Goal: Task Accomplishment & Management: Use online tool/utility

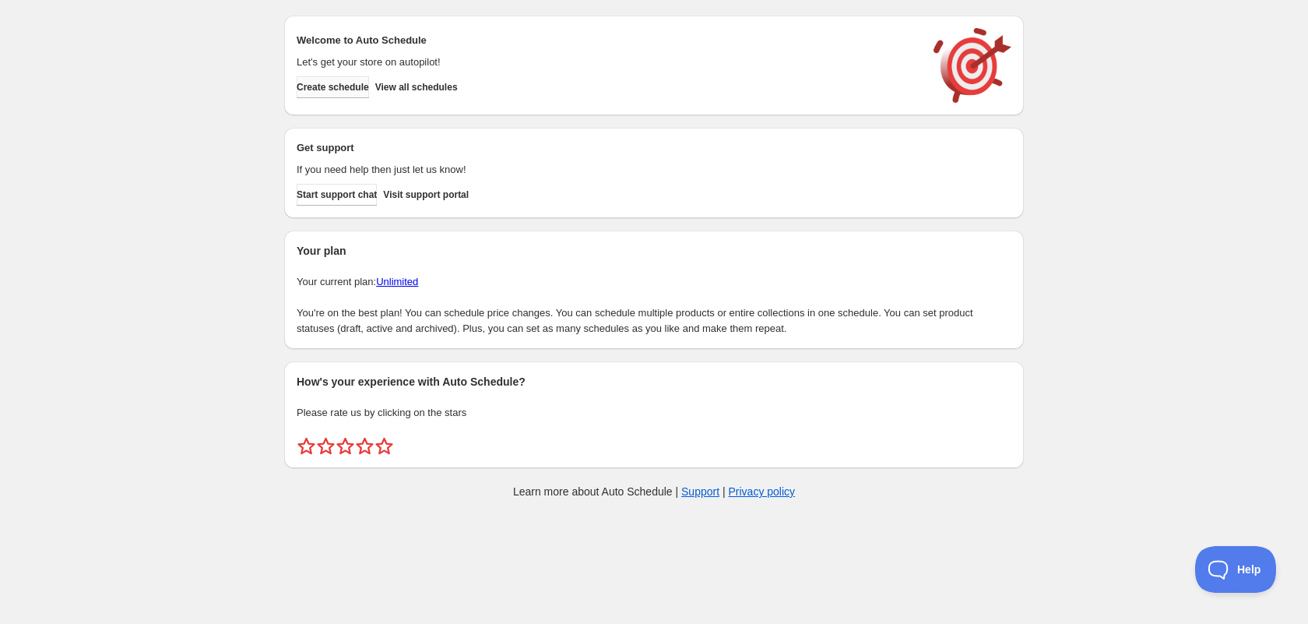
click at [369, 81] on span "Create schedule" at bounding box center [333, 87] width 72 height 12
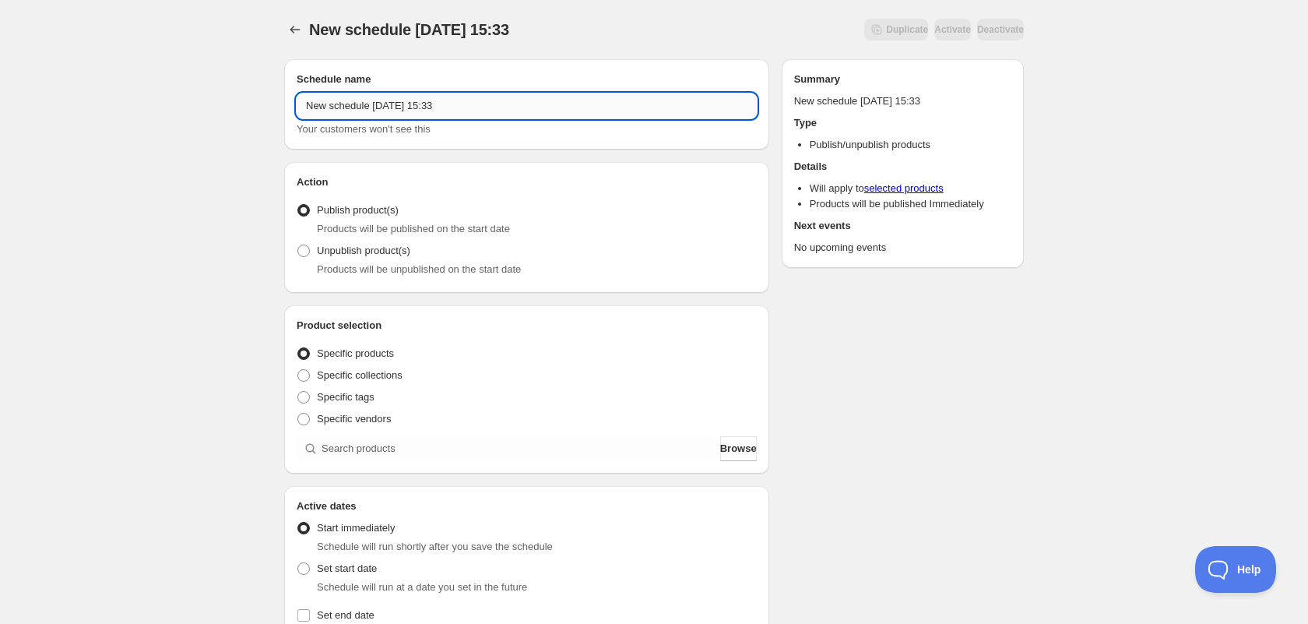
click at [385, 97] on input "New schedule [DATE] 15:33" at bounding box center [527, 105] width 460 height 25
type input "UNPUBLISH: Original Elite socks"
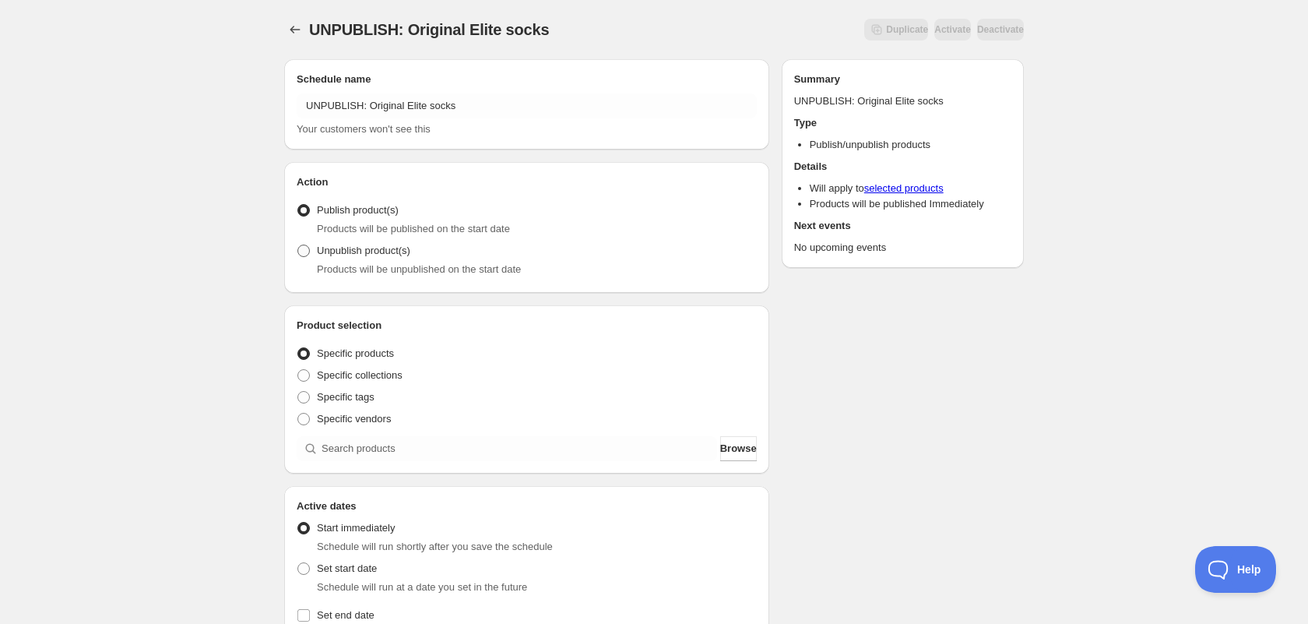
click at [317, 244] on span "Unpublish product(s)" at bounding box center [363, 251] width 93 height 16
click at [298, 245] on input "Unpublish product(s)" at bounding box center [297, 245] width 1 height 1
radio input "true"
click at [153, 245] on div "UNPUBLISH: Original Elite socks . This page is ready UNPUBLISH: Original Elite …" at bounding box center [654, 592] width 1308 height 1184
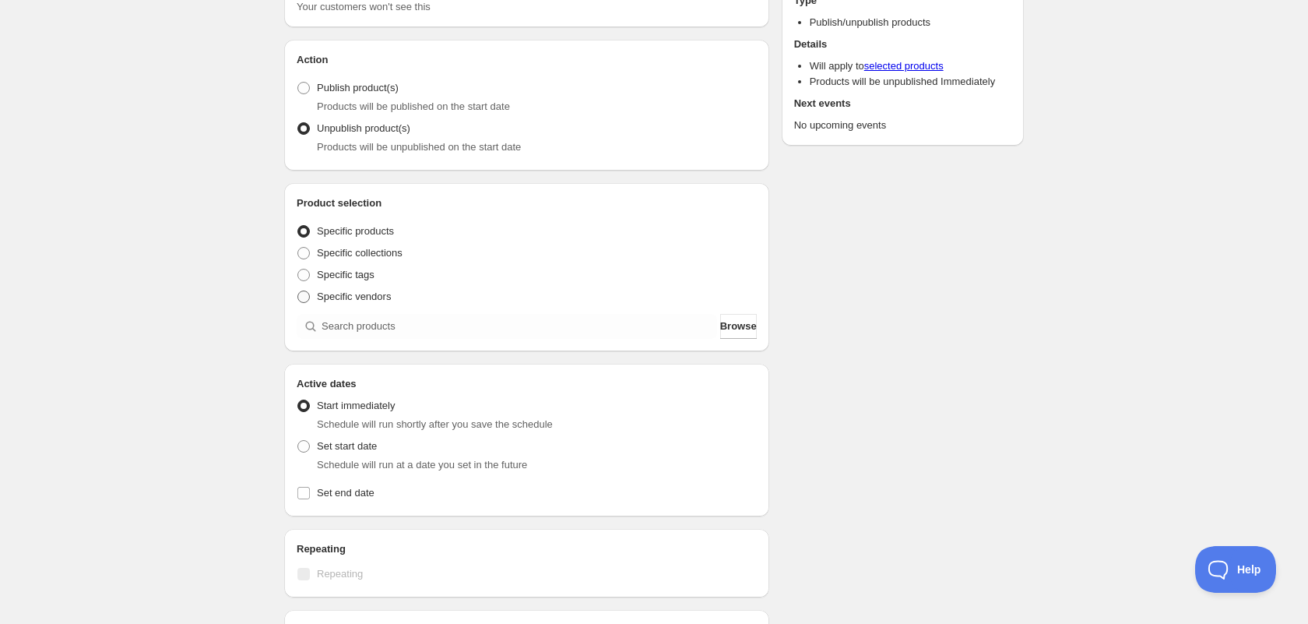
scroll to position [123, 0]
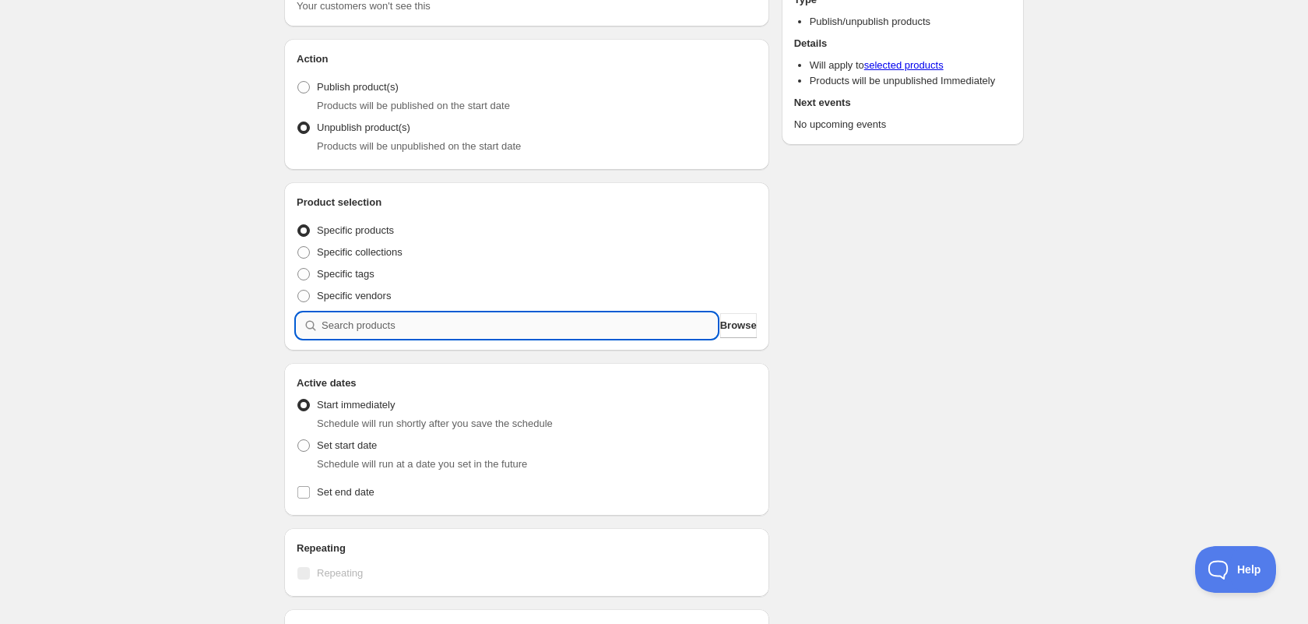
click at [350, 322] on input "search" at bounding box center [520, 325] width 396 height 25
type input "E"
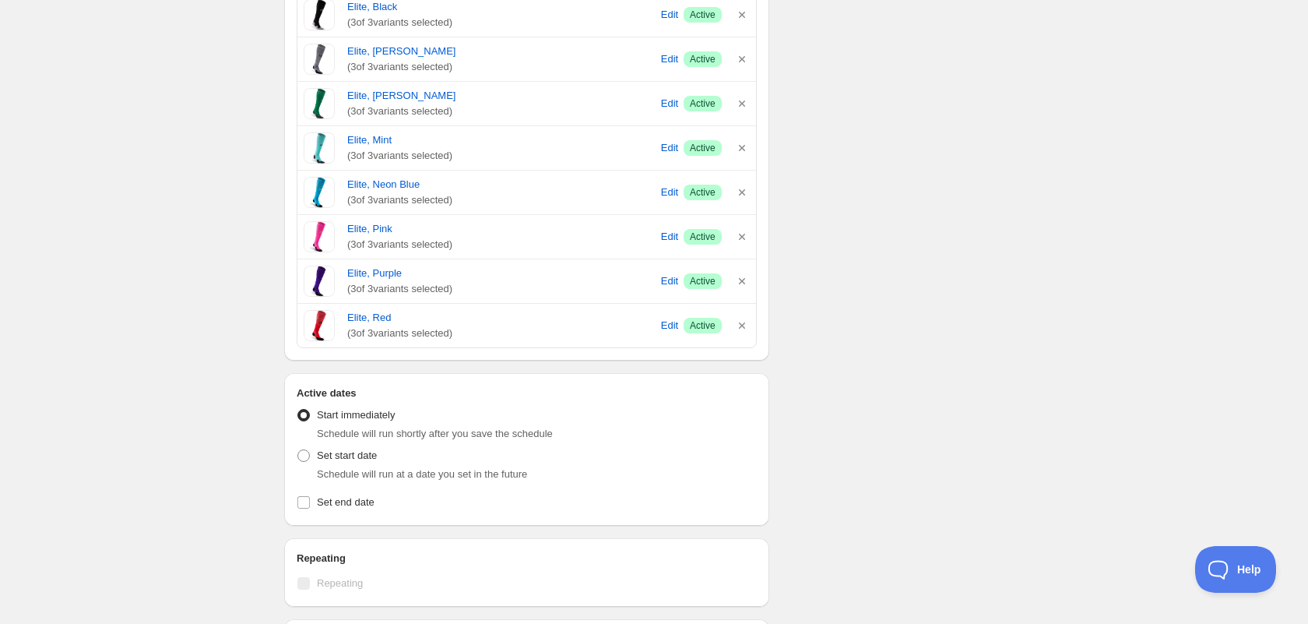
scroll to position [656, 0]
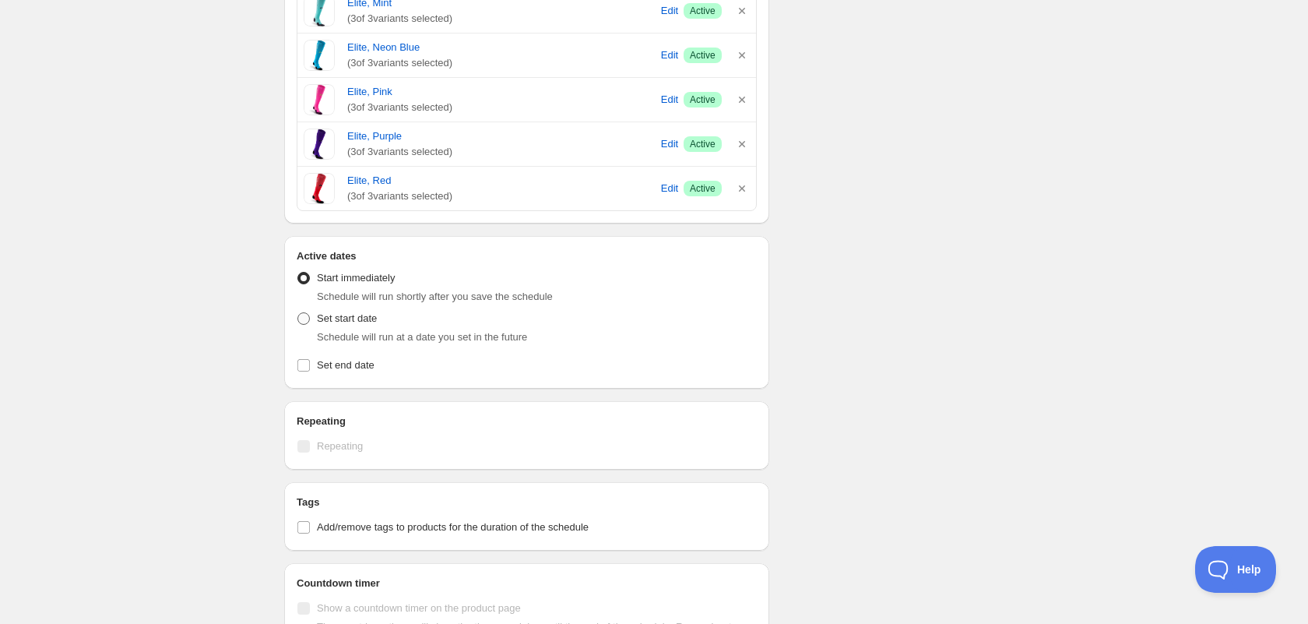
click at [362, 322] on span "Set start date" at bounding box center [347, 318] width 60 height 12
click at [298, 313] on input "Set start date" at bounding box center [297, 312] width 1 height 1
radio input "true"
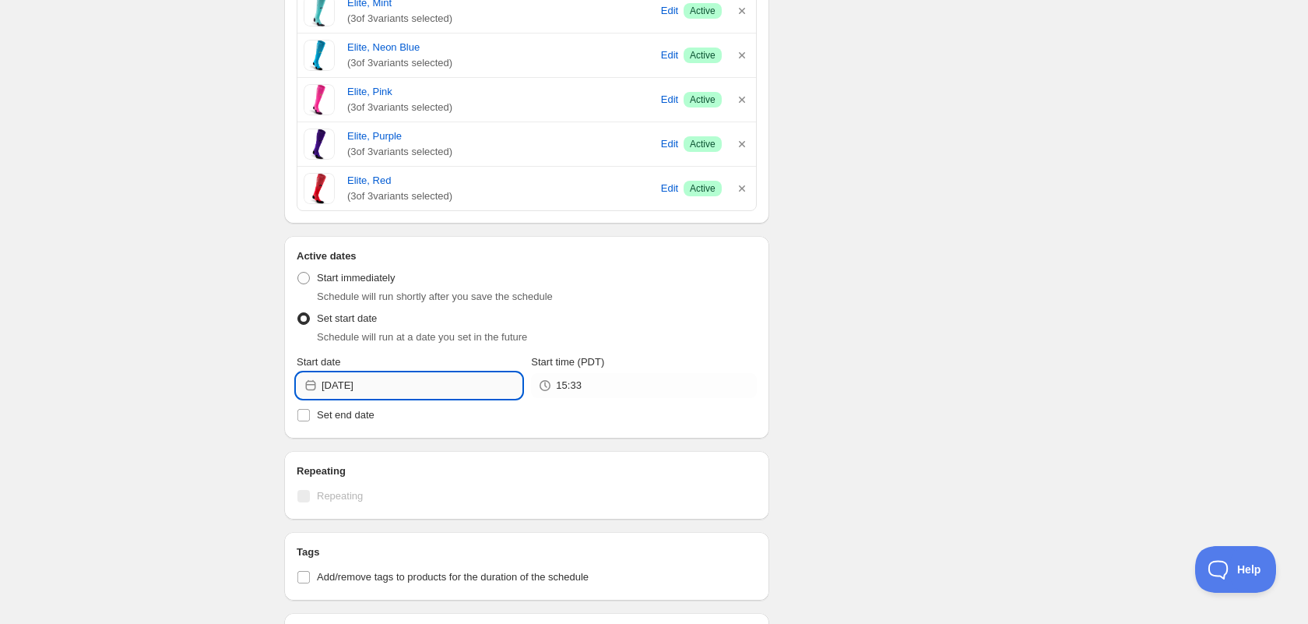
click at [436, 391] on input "[DATE]" at bounding box center [422, 385] width 200 height 25
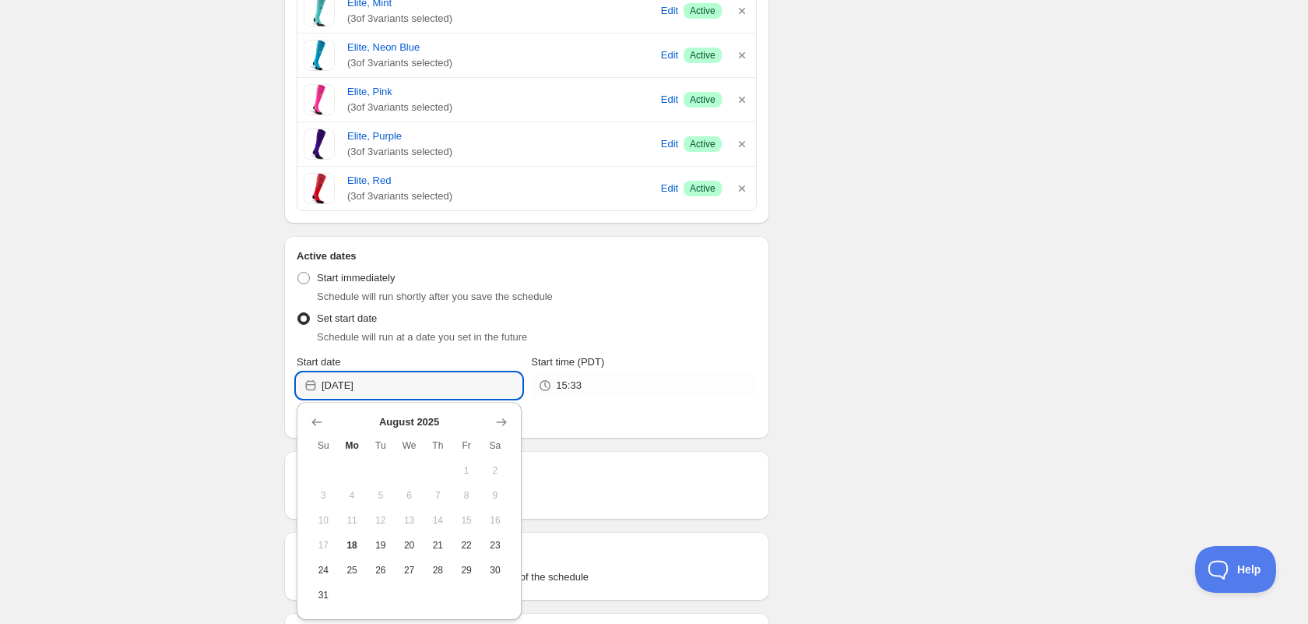
click at [544, 332] on div "Schedule will run at a date you set in the future" at bounding box center [537, 337] width 440 height 16
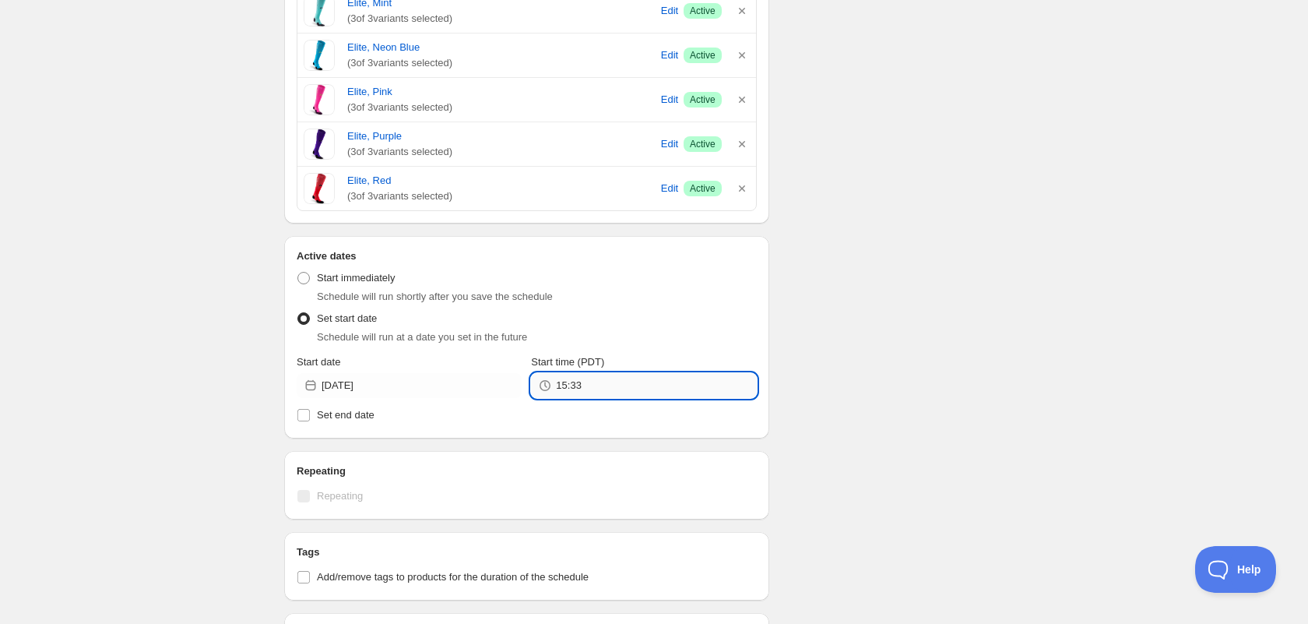
click at [607, 381] on input "15:33" at bounding box center [656, 385] width 200 height 25
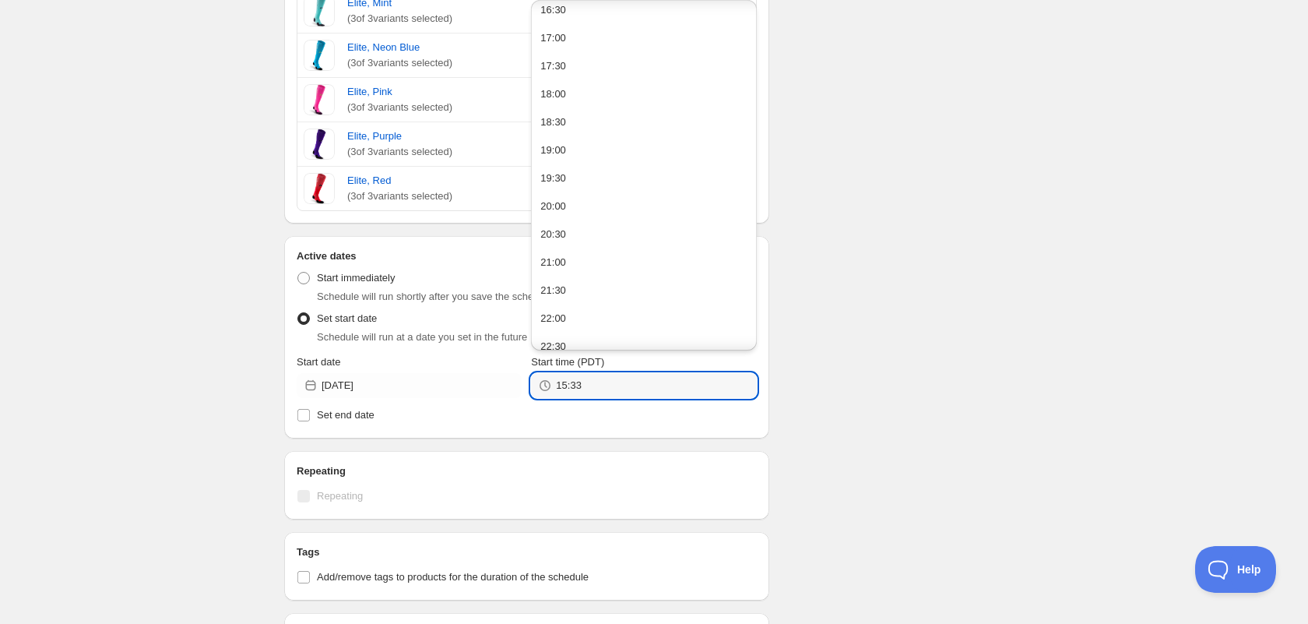
scroll to position [132, 0]
click at [572, 332] on button "23:30" at bounding box center [644, 333] width 216 height 25
type input "23:30"
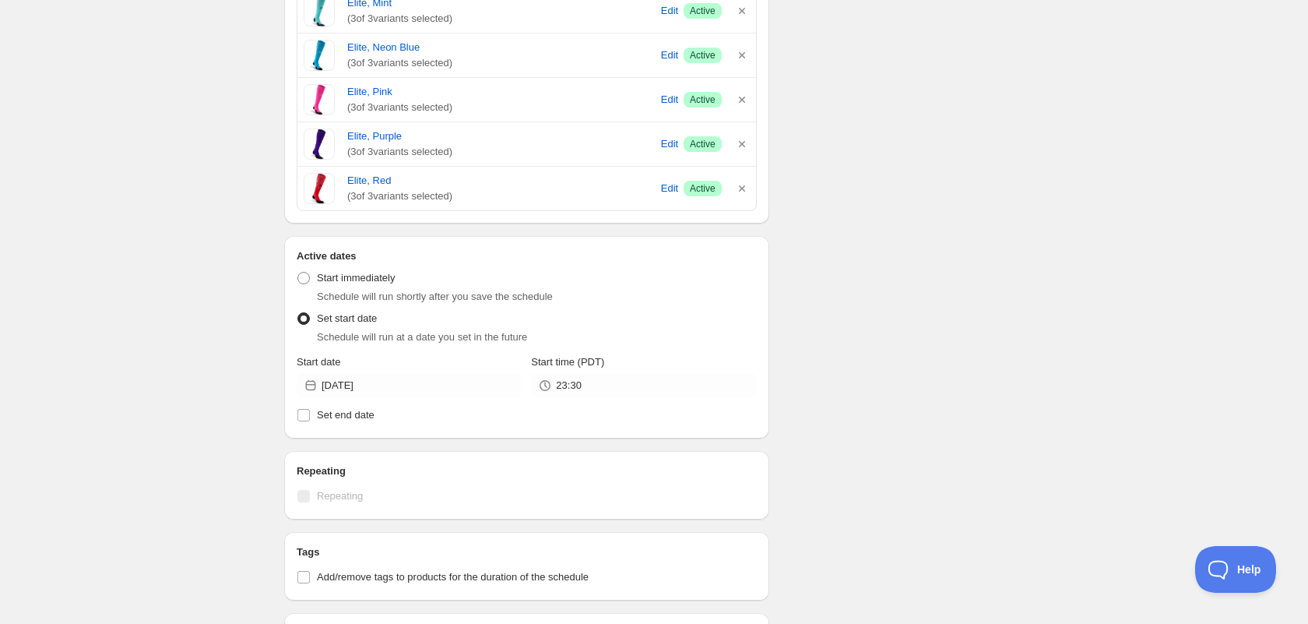
click at [959, 354] on div "Schedule name UNPUBLISH: Original Elite socks Your customers won't see this Act…" at bounding box center [648, 171] width 752 height 1562
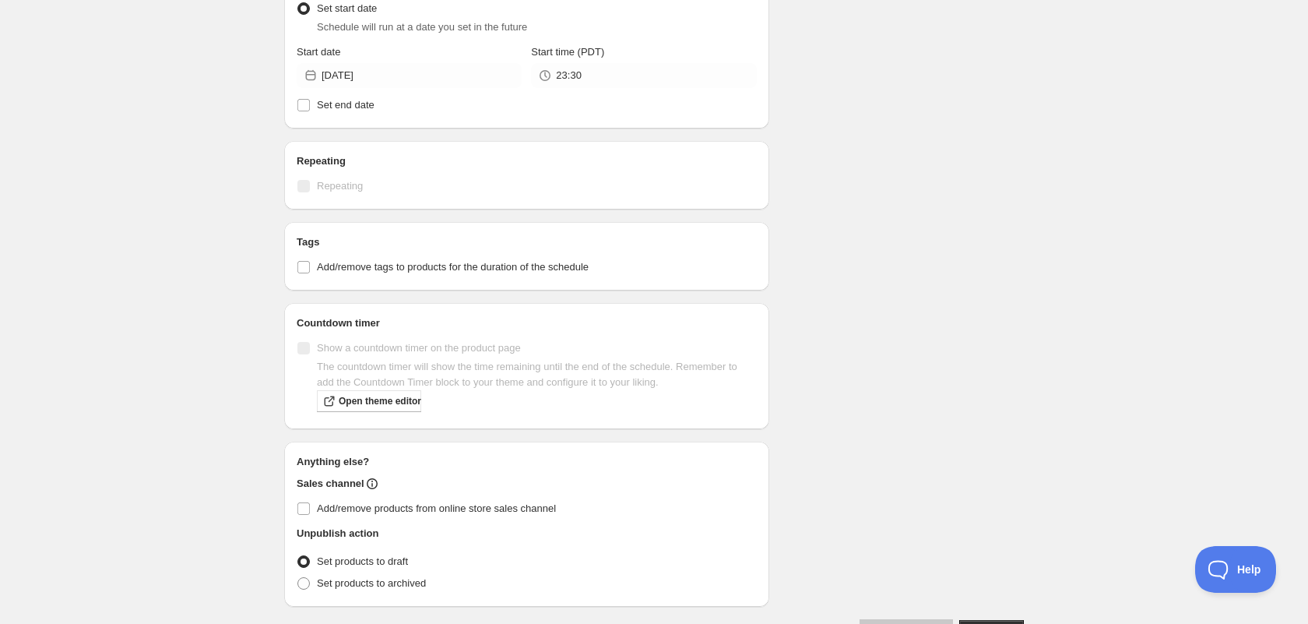
scroll to position [970, 0]
click at [451, 505] on span "Add/remove products from online store sales channel" at bounding box center [436, 504] width 239 height 12
click at [310, 505] on input "Add/remove products from online store sales channel" at bounding box center [303, 504] width 12 height 12
click at [451, 505] on span "Add/remove products from online store sales channel" at bounding box center [436, 504] width 239 height 12
click at [310, 505] on input "Add/remove products from online store sales channel" at bounding box center [303, 504] width 12 height 12
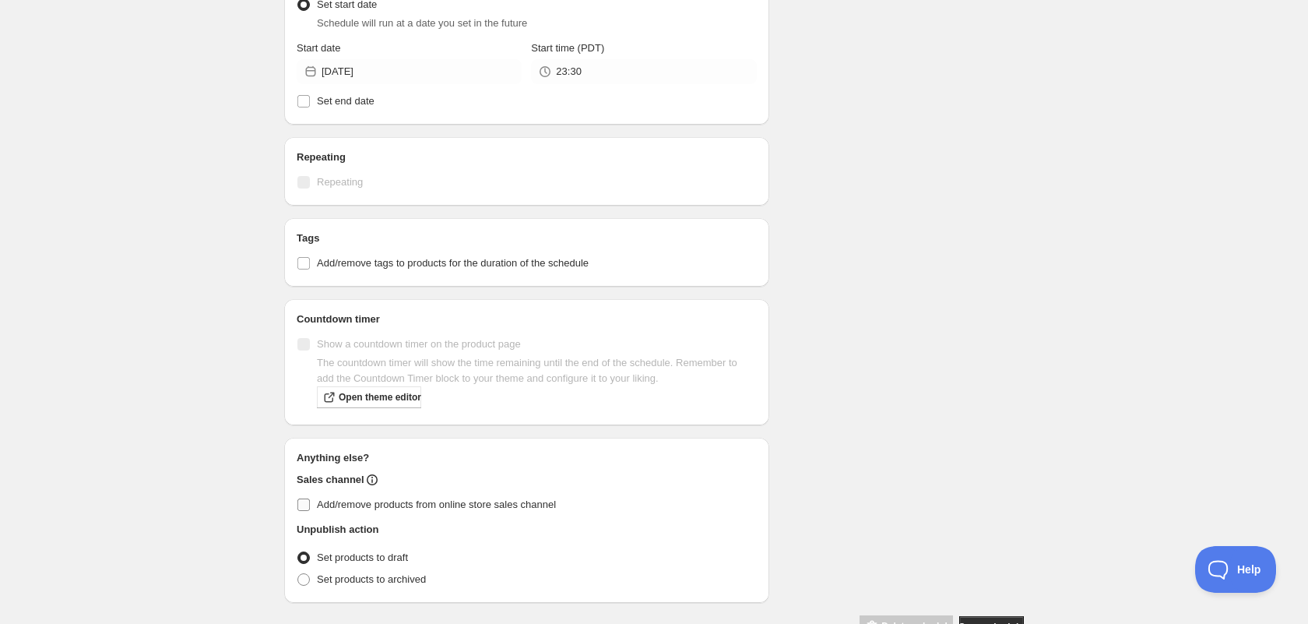
checkbox input "false"
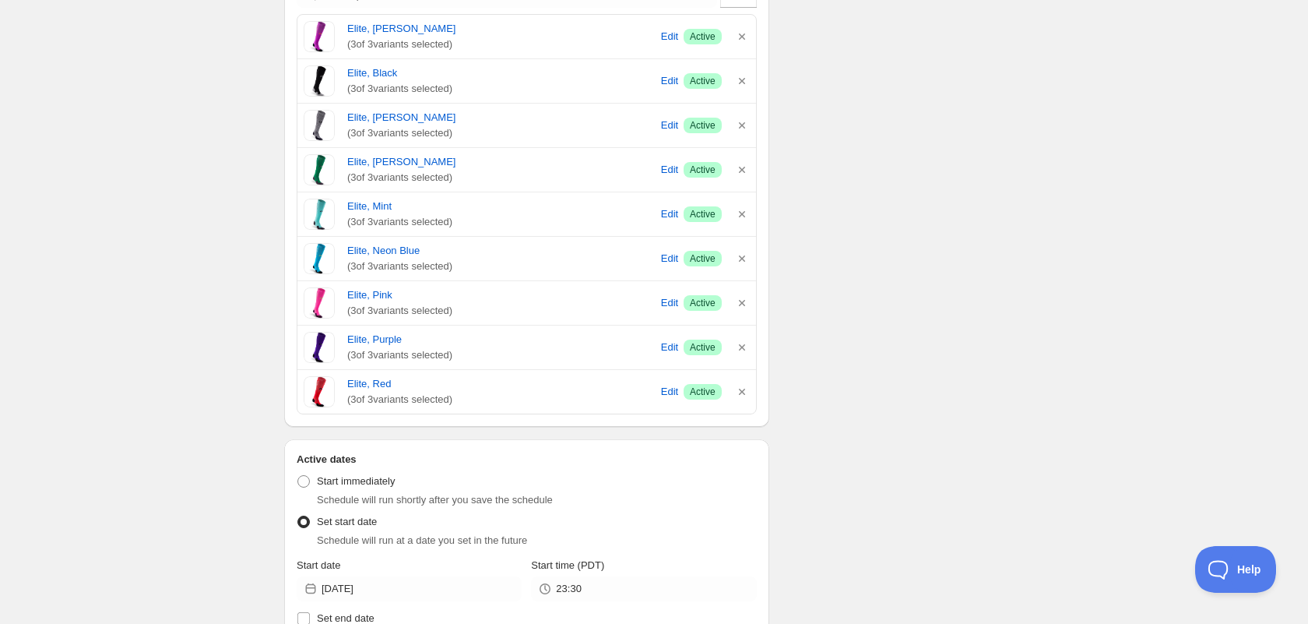
scroll to position [446, 0]
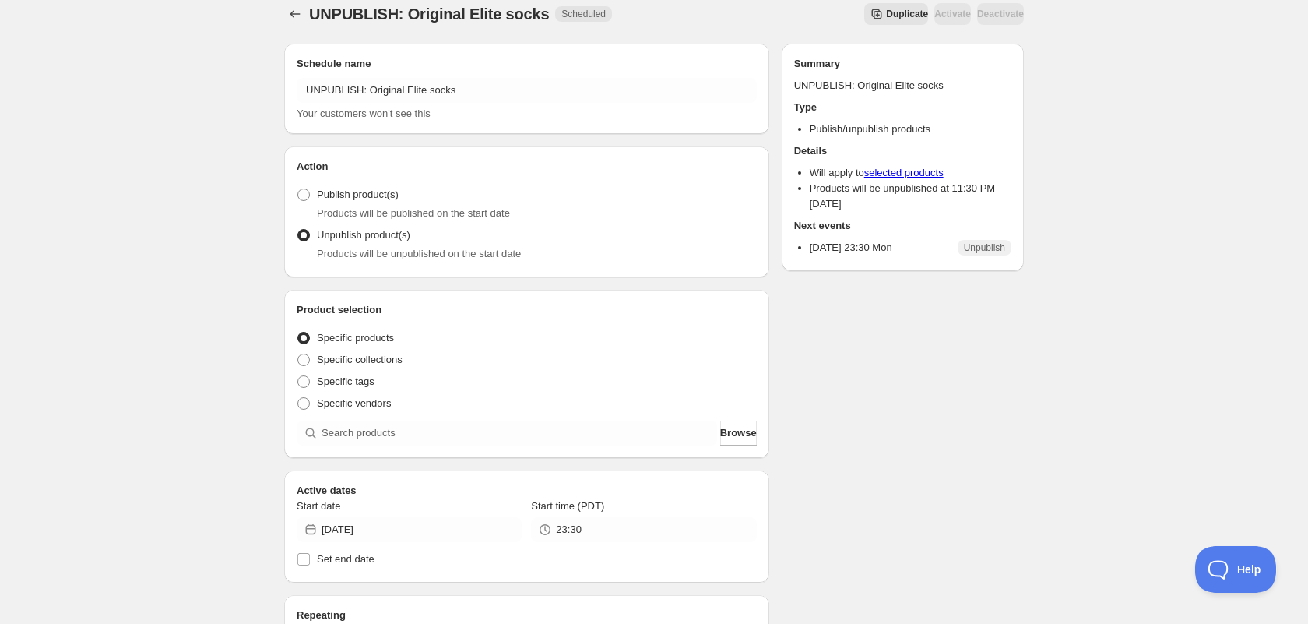
scroll to position [446, 0]
